Goal: Task Accomplishment & Management: Complete application form

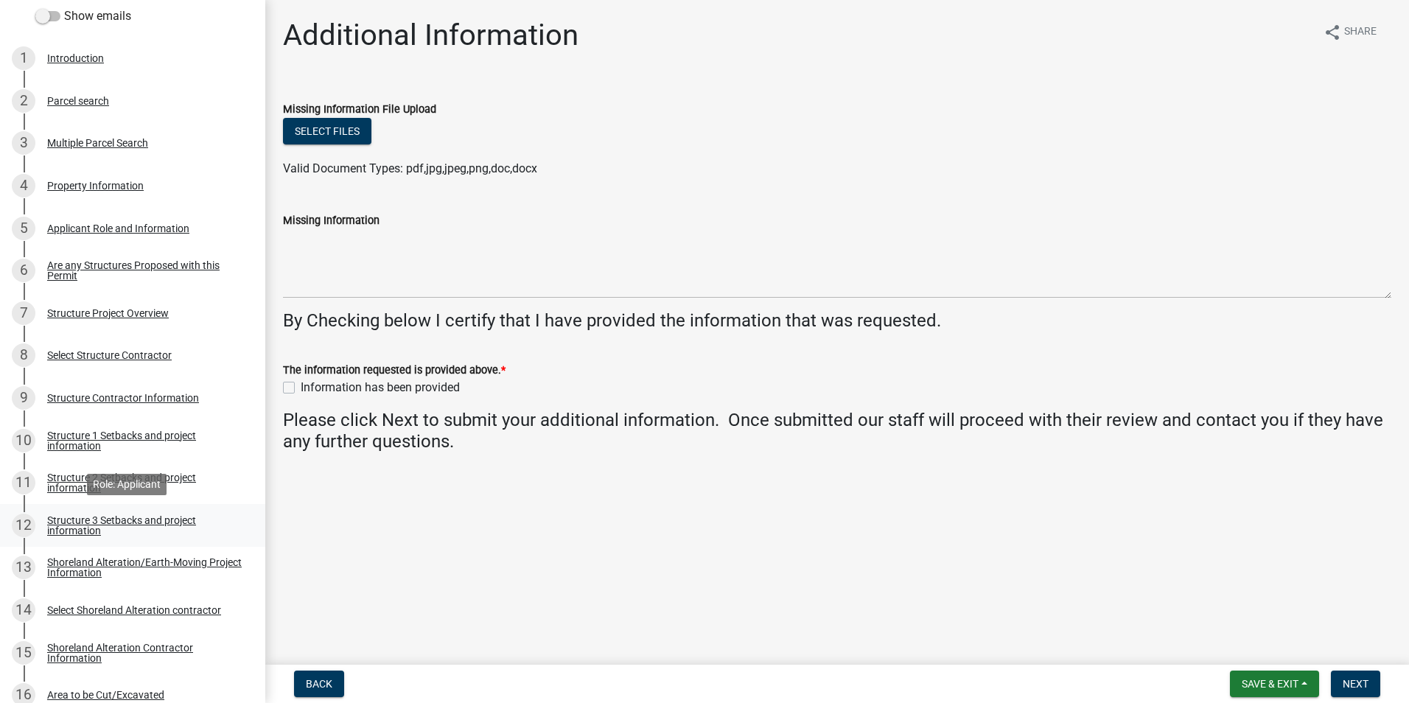
scroll to position [295, 0]
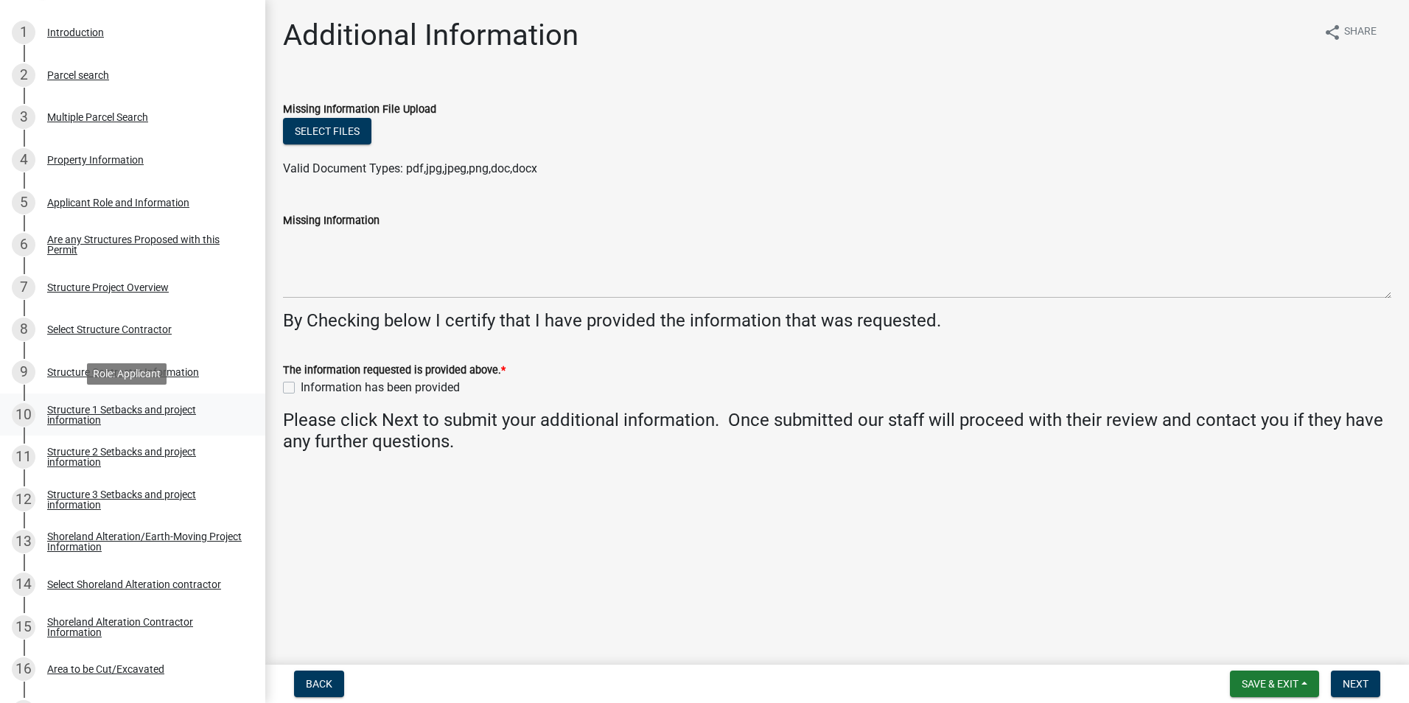
click at [186, 414] on div "Structure 1 Setbacks and project information" at bounding box center [144, 415] width 195 height 21
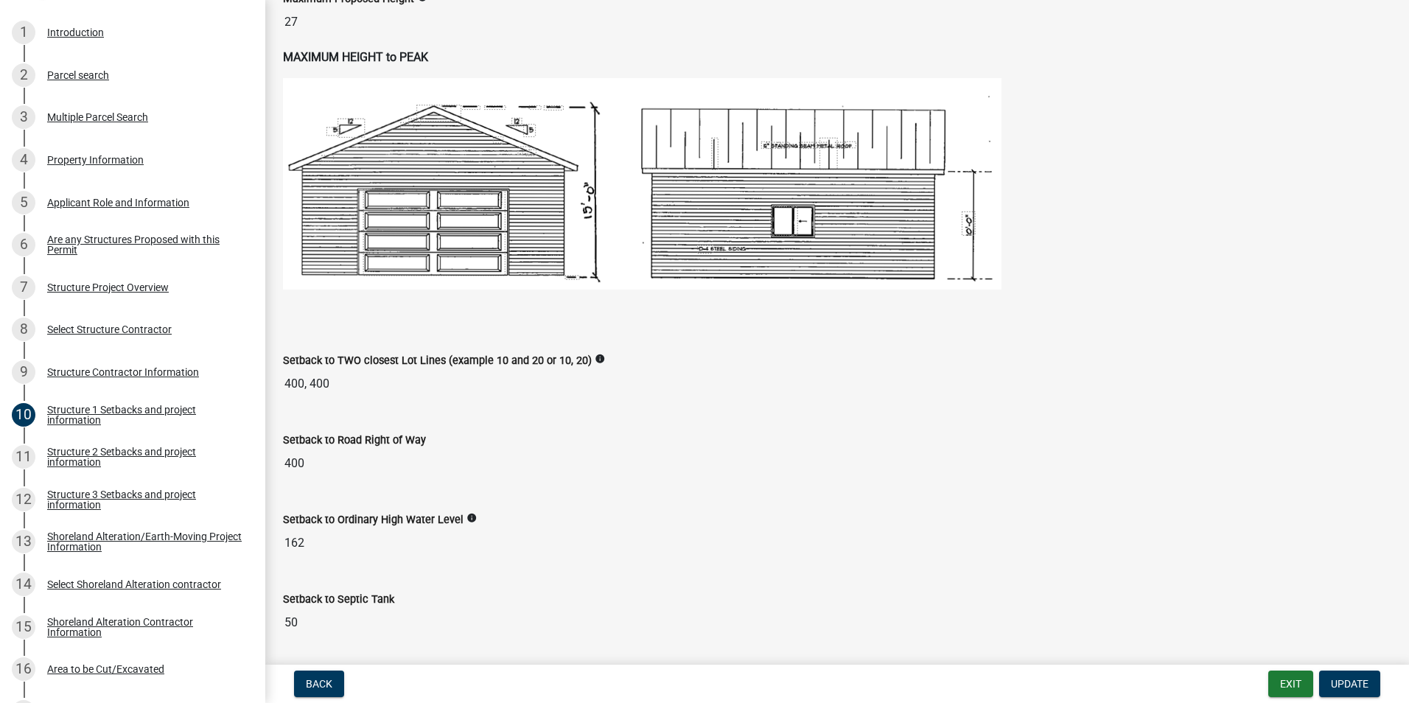
scroll to position [676, 0]
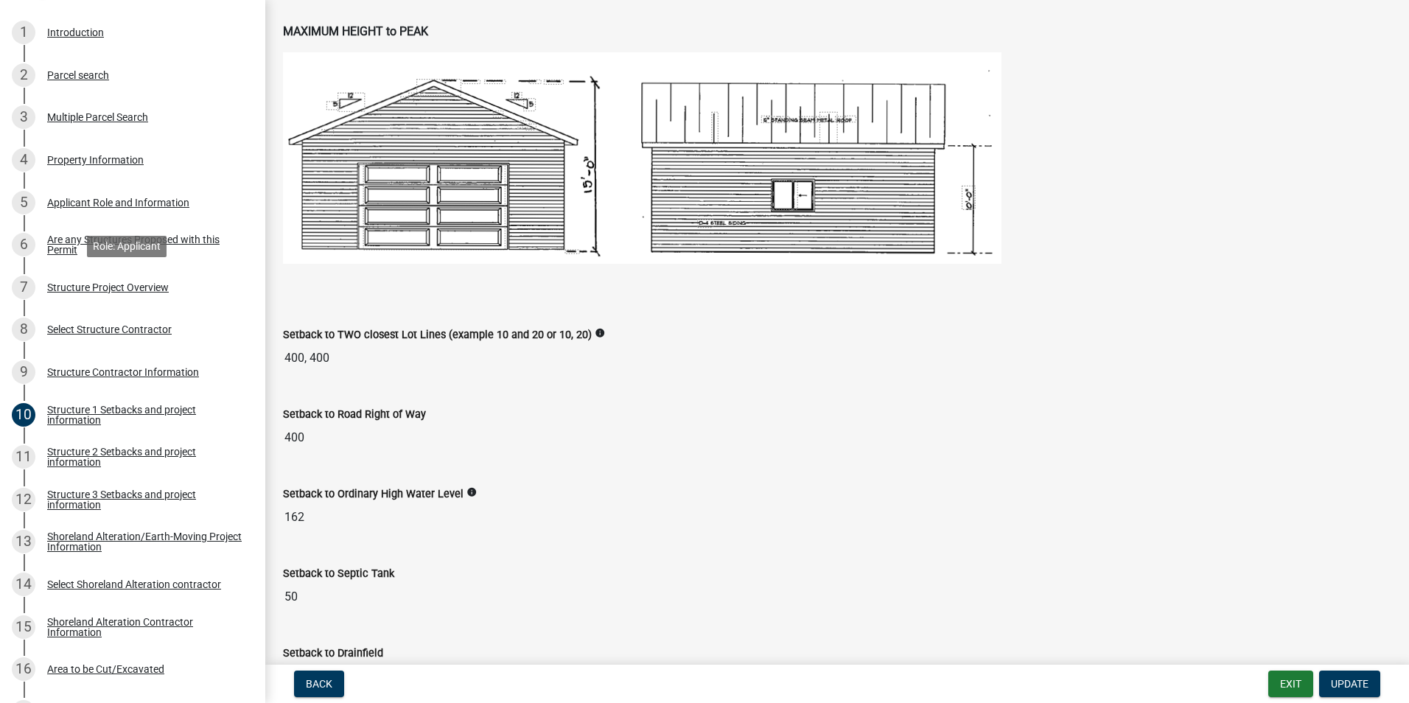
click at [150, 289] on div "Structure Project Overview" at bounding box center [108, 287] width 122 height 10
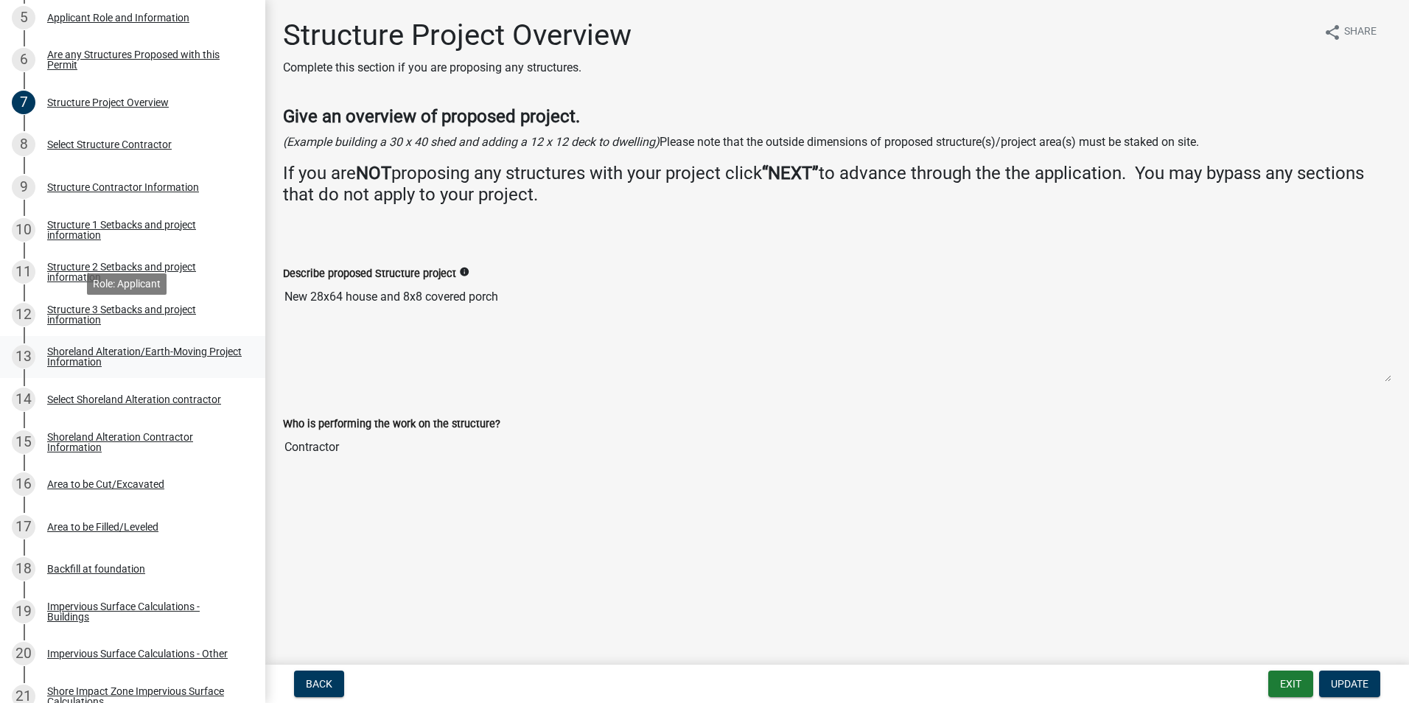
scroll to position [516, 0]
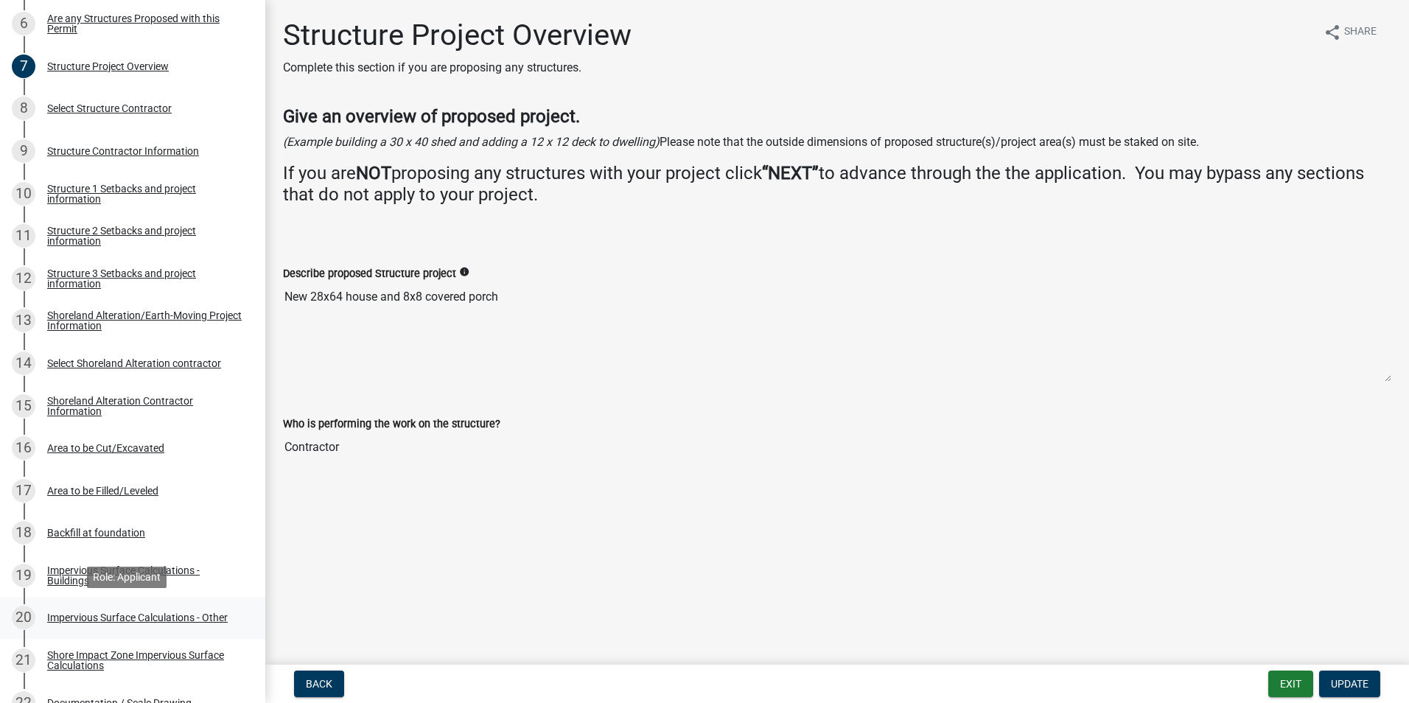
click at [185, 615] on div "Impervious Surface Calculations - Other" at bounding box center [137, 617] width 181 height 10
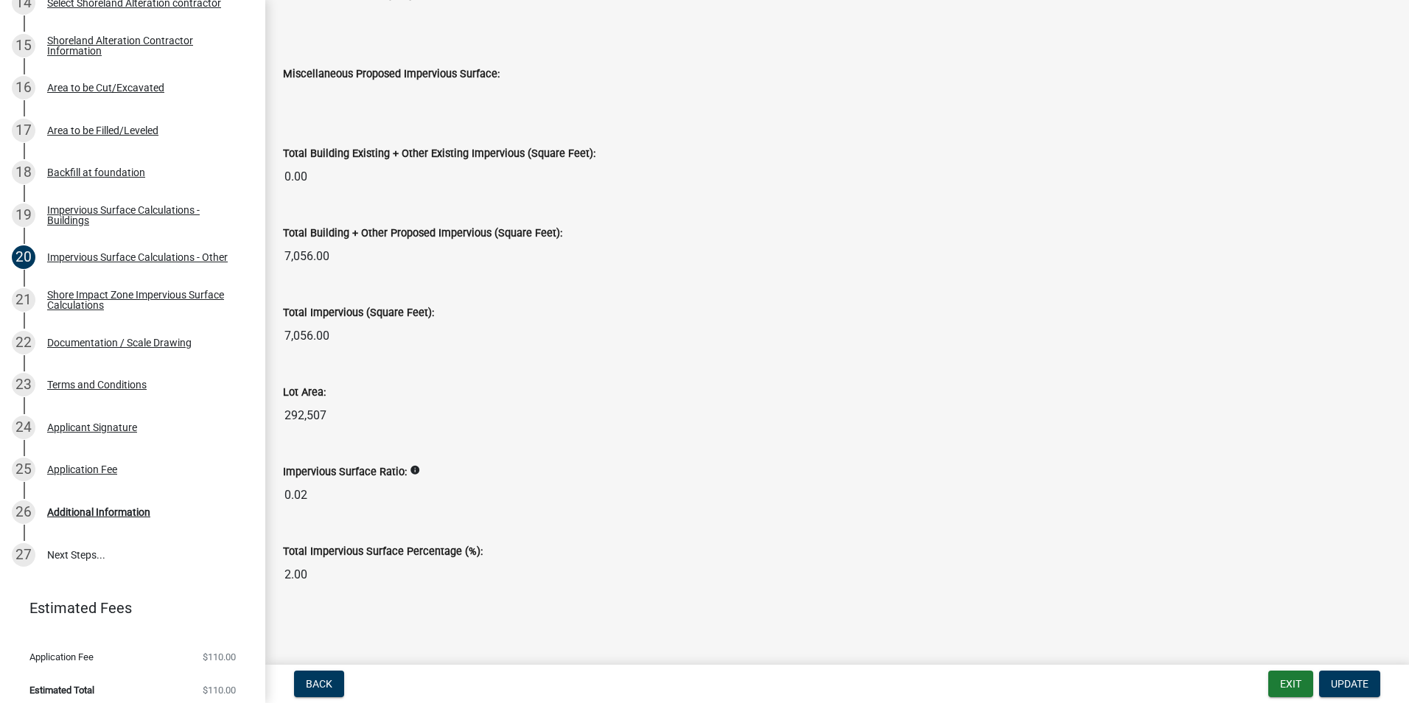
scroll to position [886, 0]
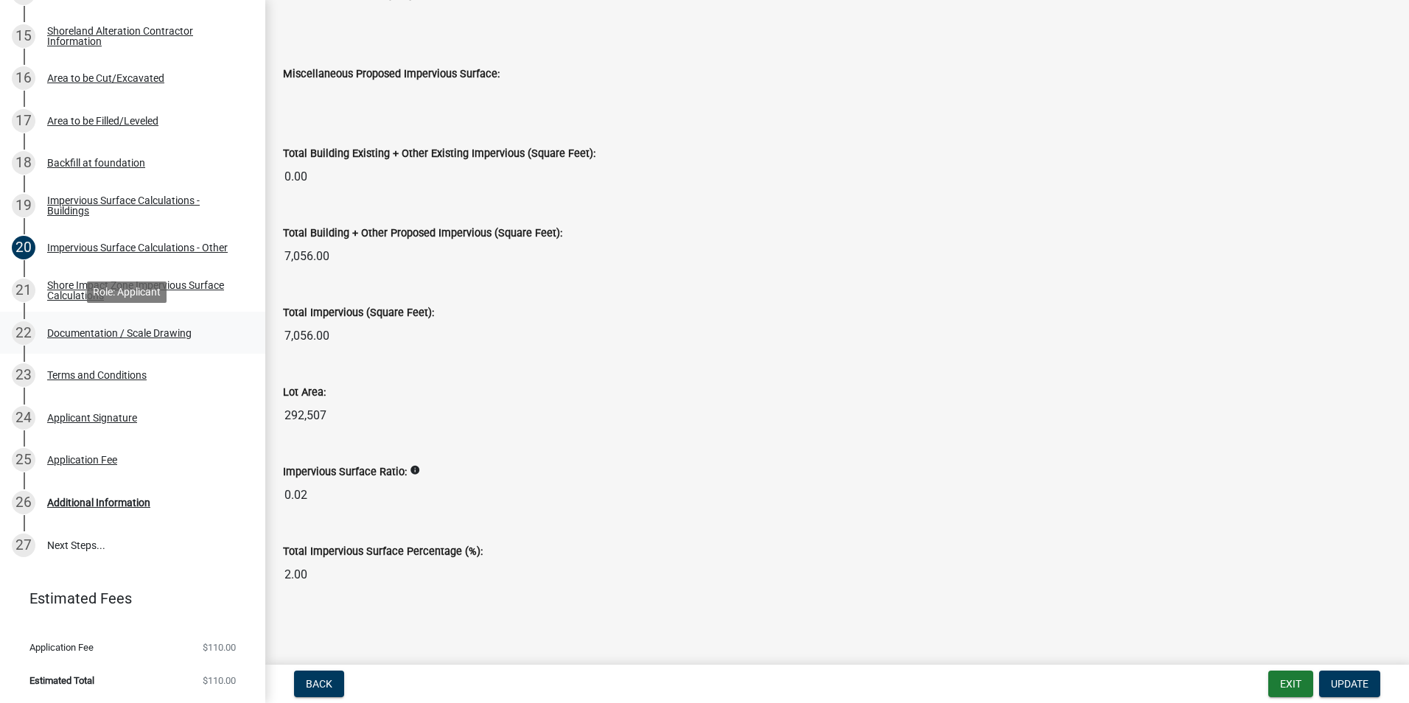
click at [181, 337] on div "Documentation / Scale Drawing" at bounding box center [119, 333] width 144 height 10
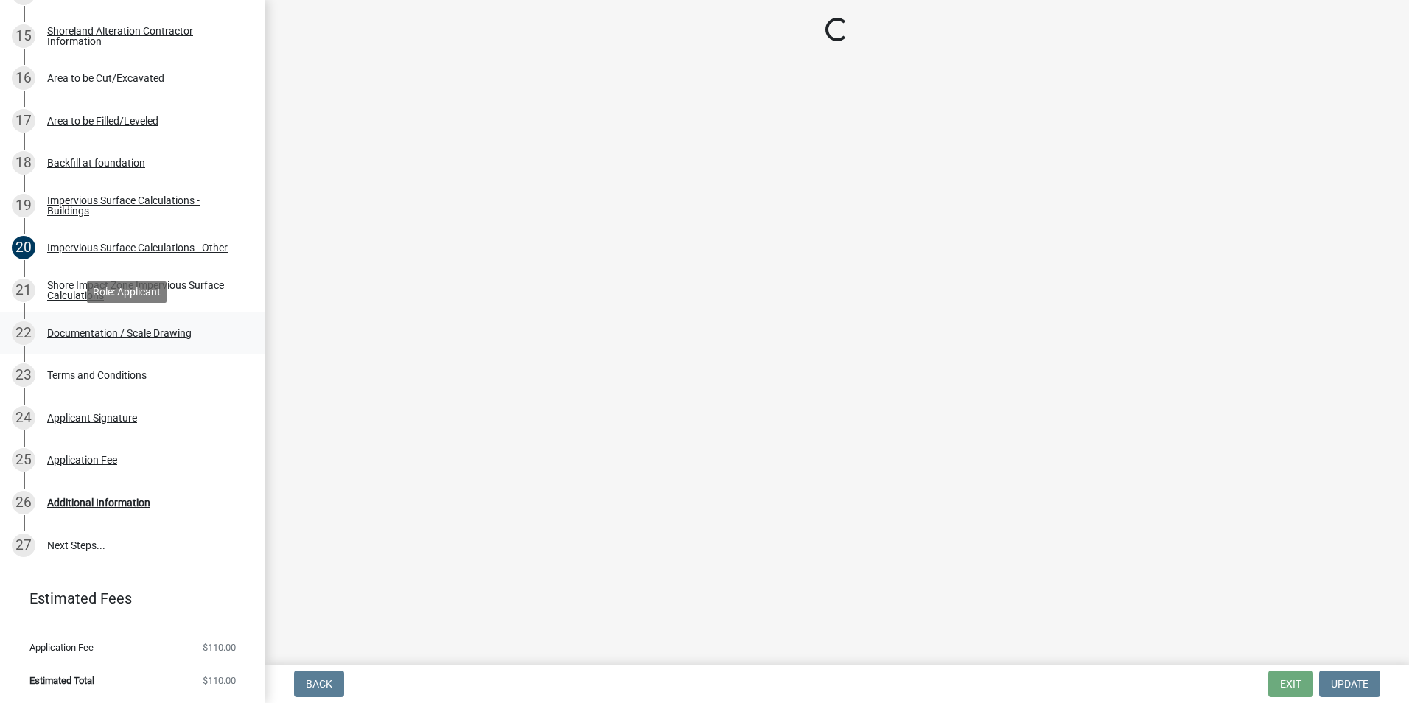
scroll to position [0, 0]
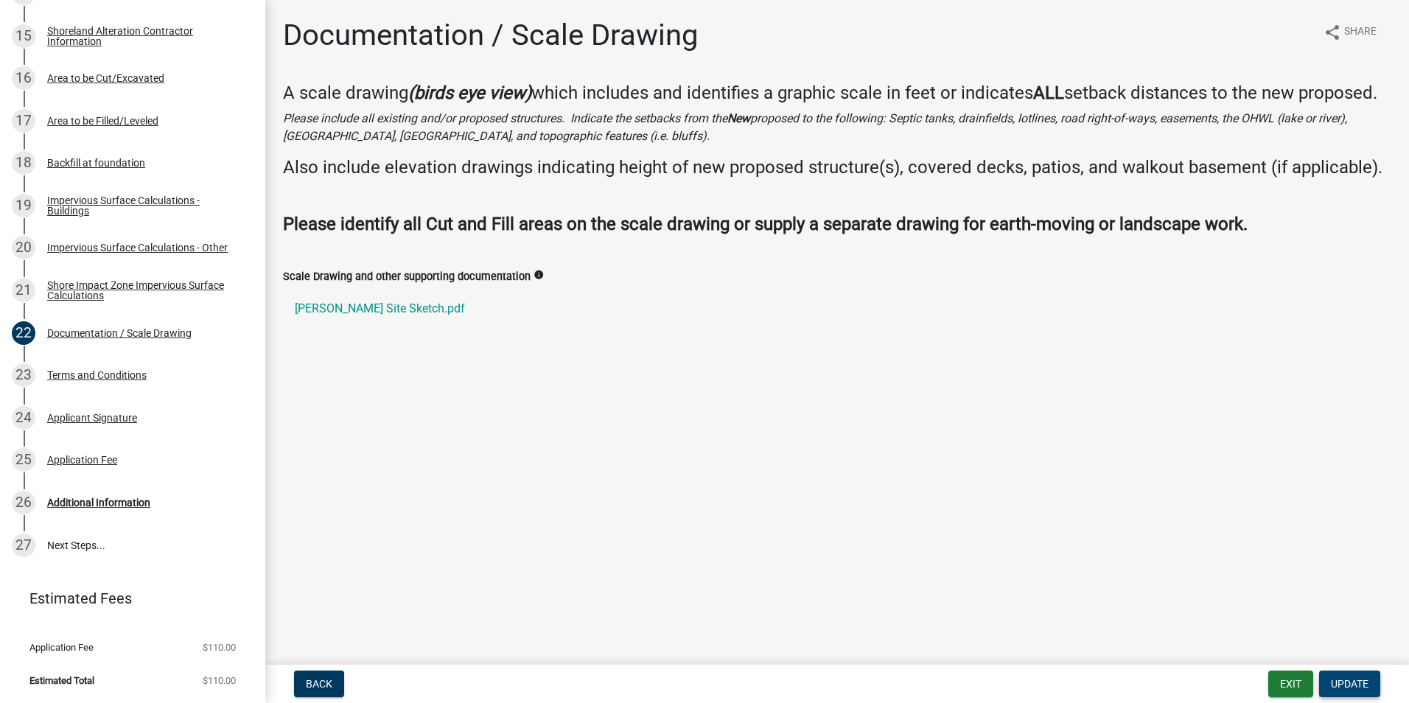
click at [1349, 684] on span "Update" at bounding box center [1350, 684] width 38 height 12
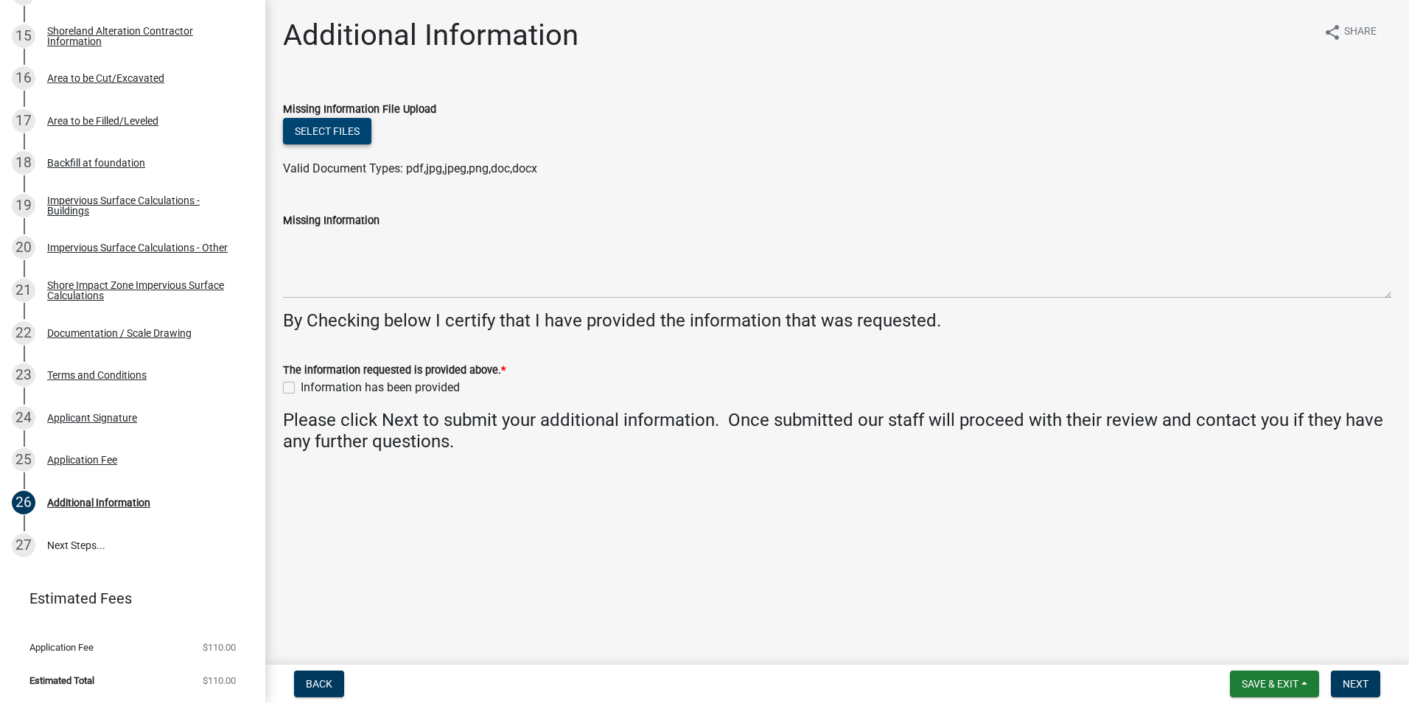
click at [343, 136] on button "Select files" at bounding box center [327, 131] width 88 height 27
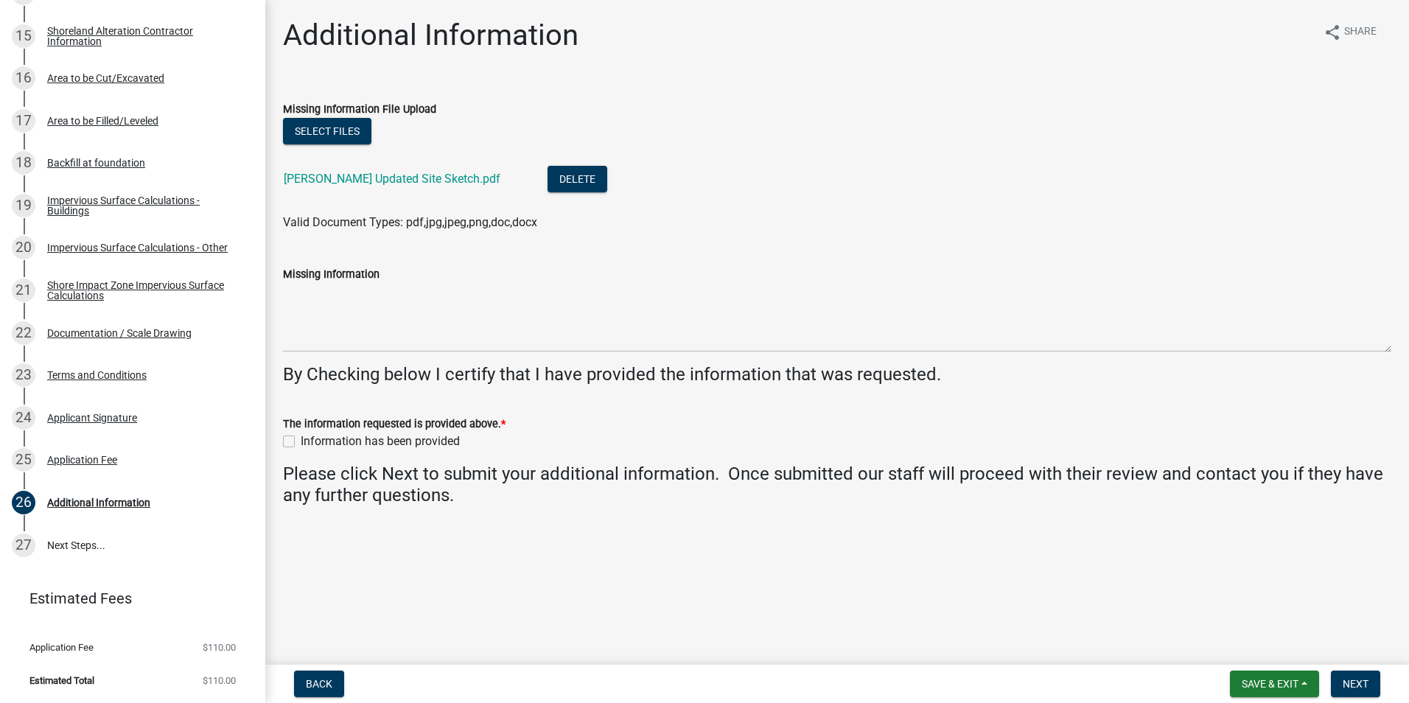
click at [301, 439] on label "Information has been provided" at bounding box center [380, 442] width 159 height 18
click at [301, 439] on input "Information has been provided" at bounding box center [306, 438] width 10 height 10
checkbox input "true"
click at [1357, 684] on span "Next" at bounding box center [1356, 684] width 26 height 12
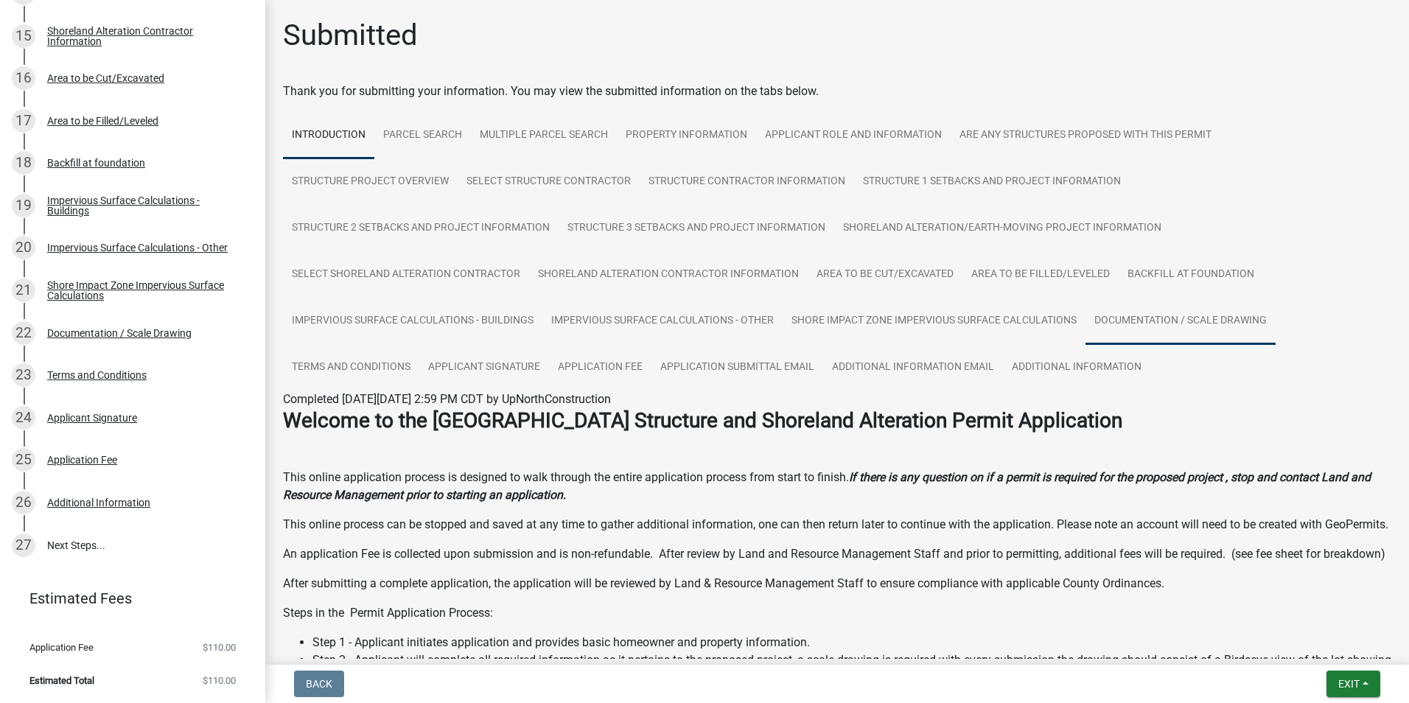
click at [1136, 317] on link "Documentation / Scale Drawing" at bounding box center [1180, 321] width 190 height 47
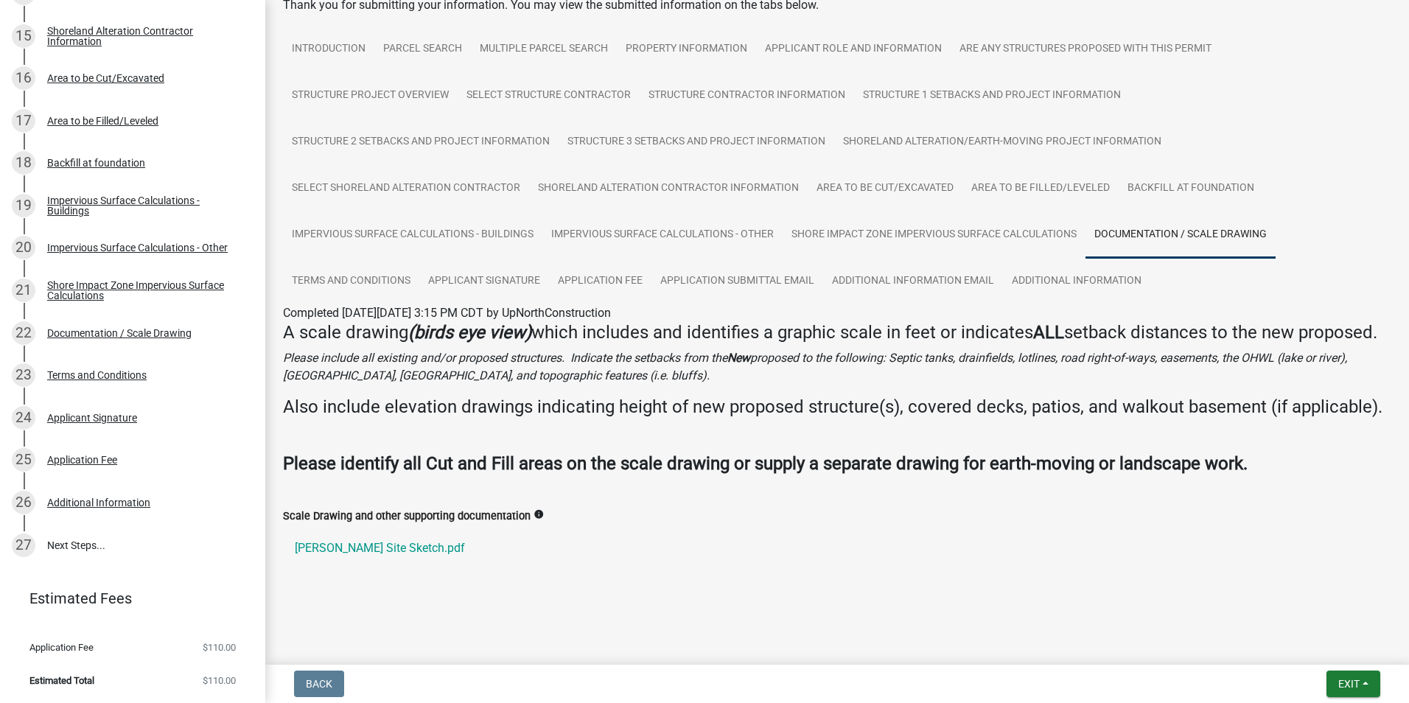
scroll to position [129, 0]
click at [913, 258] on link "Additional Information Email" at bounding box center [913, 281] width 180 height 47
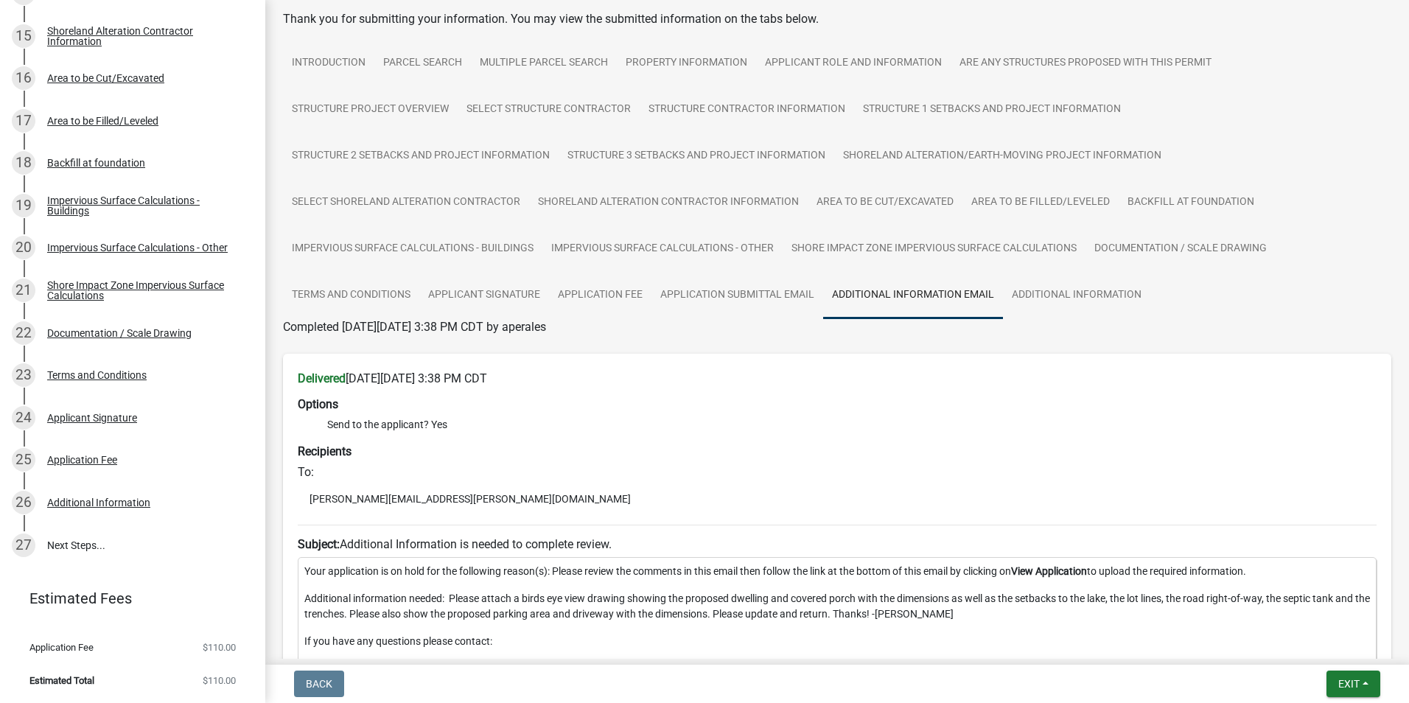
scroll to position [0, 0]
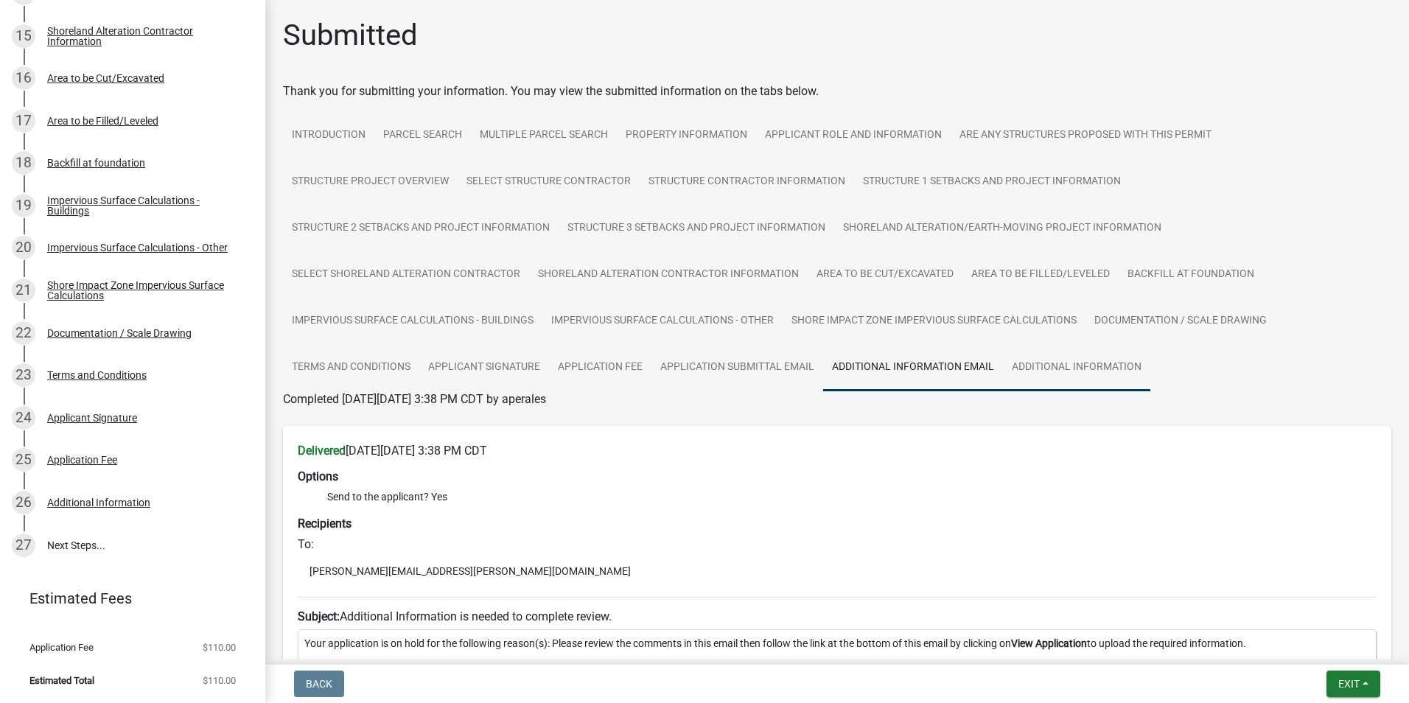
click at [1091, 371] on link "Additional Information" at bounding box center [1076, 367] width 147 height 47
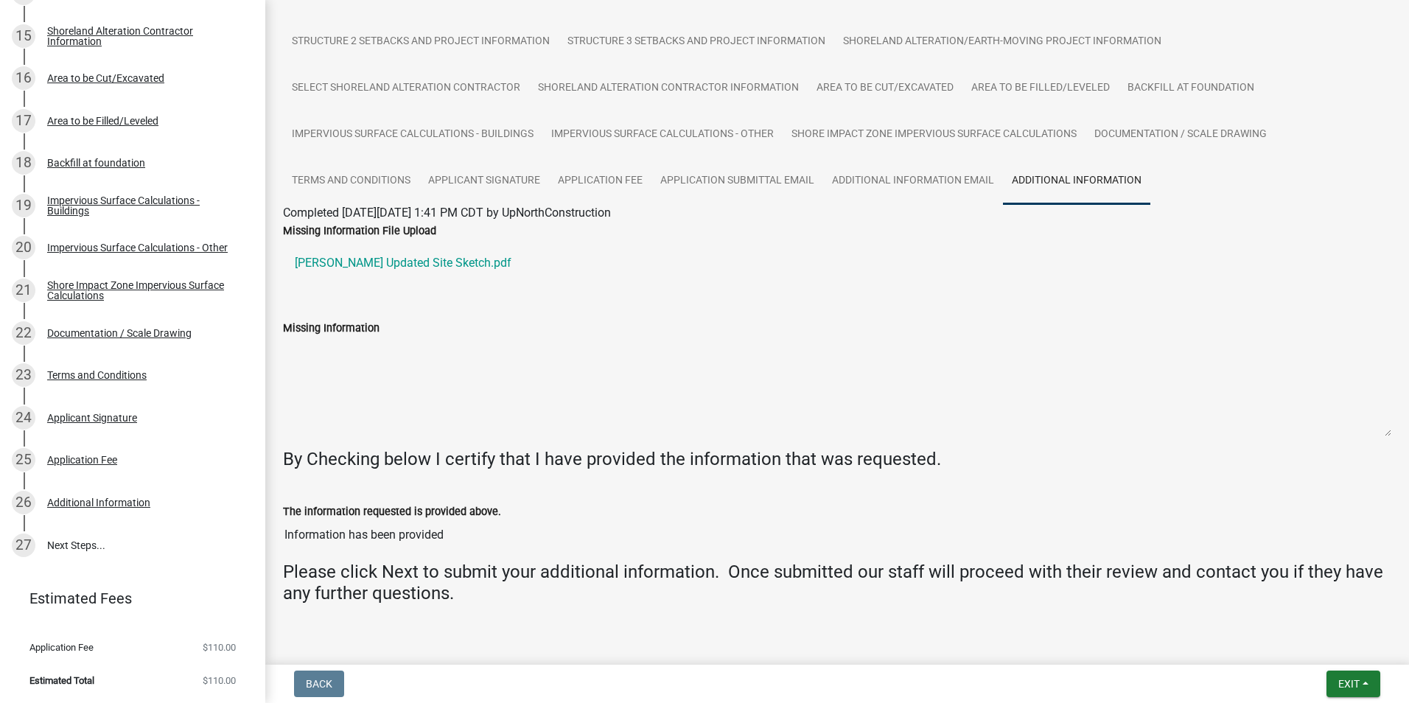
scroll to position [218, 0]
